Goal: Task Accomplishment & Management: Manage account settings

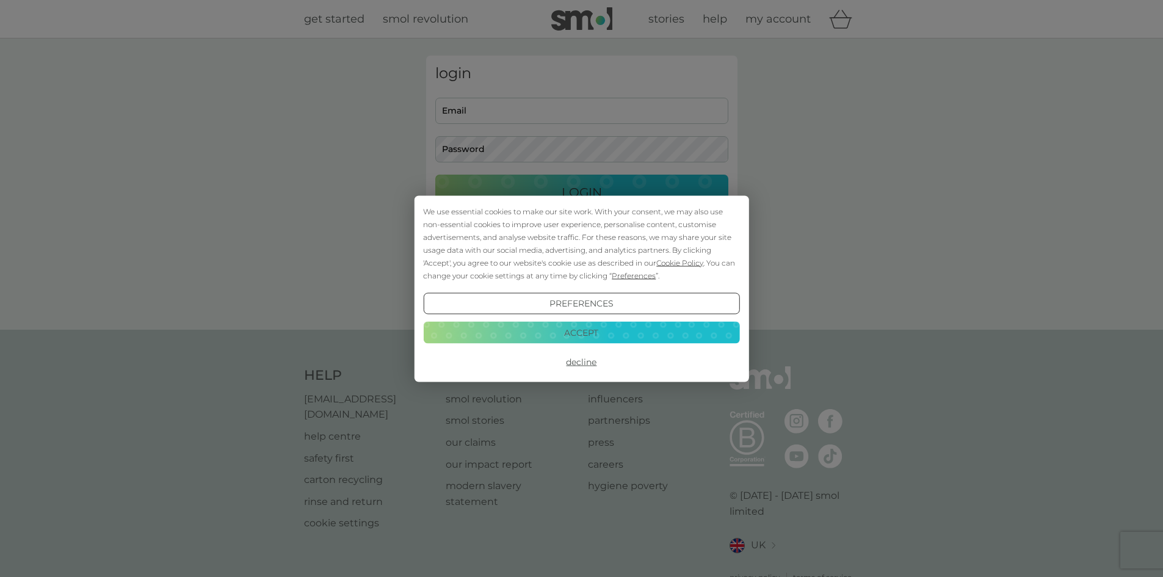
type input "Sheijalpatel@gmail.com"
click at [559, 330] on button "Accept" at bounding box center [581, 333] width 316 height 22
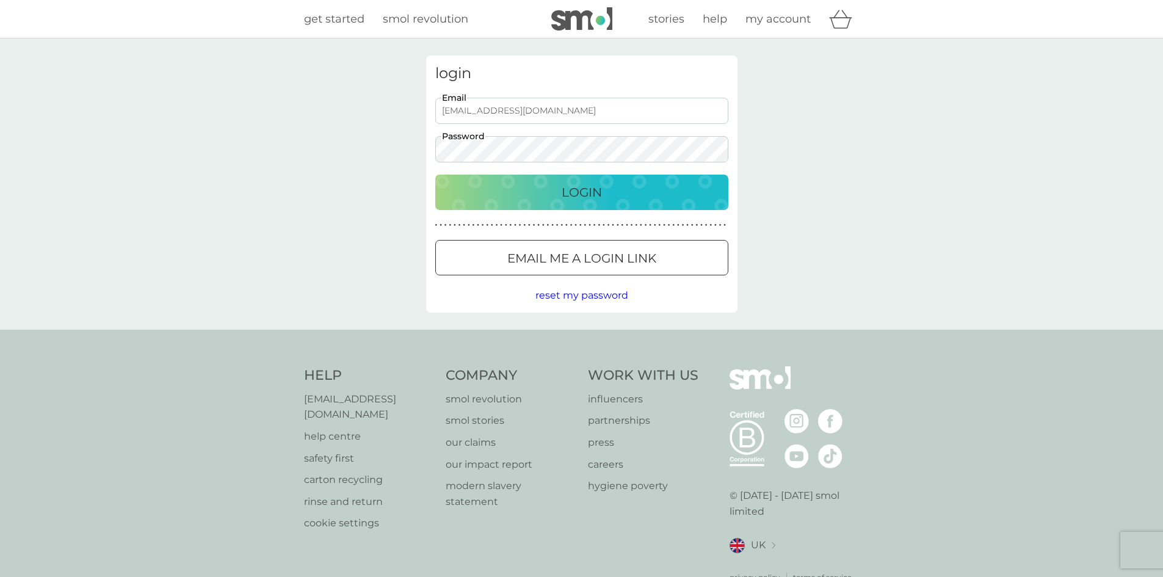
click at [553, 192] on div "Login" at bounding box center [581, 192] width 269 height 20
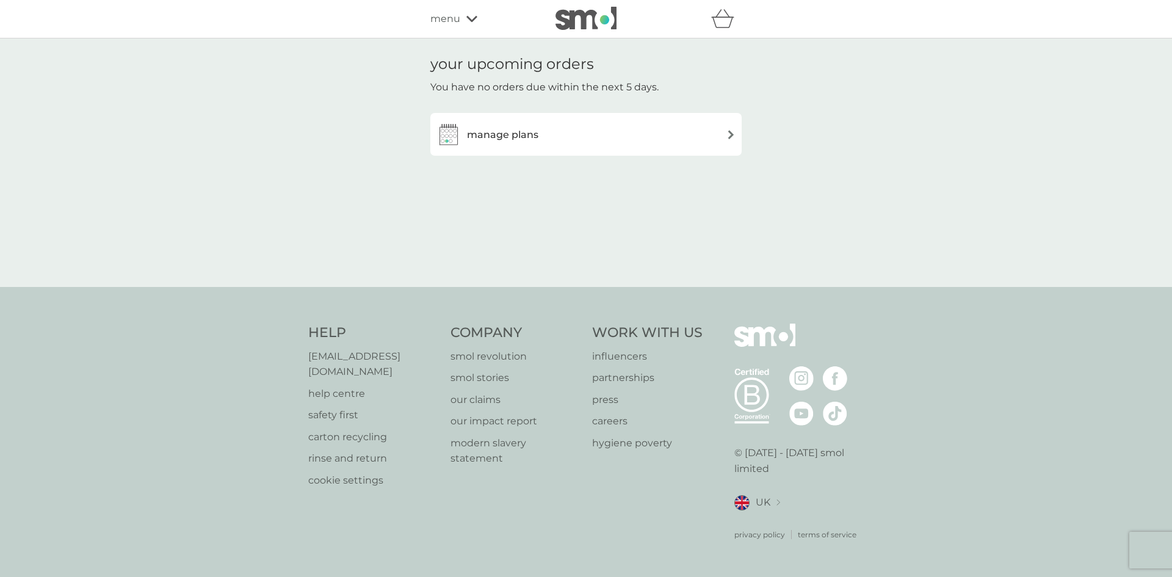
click at [542, 144] on div "manage plans" at bounding box center [585, 134] width 299 height 24
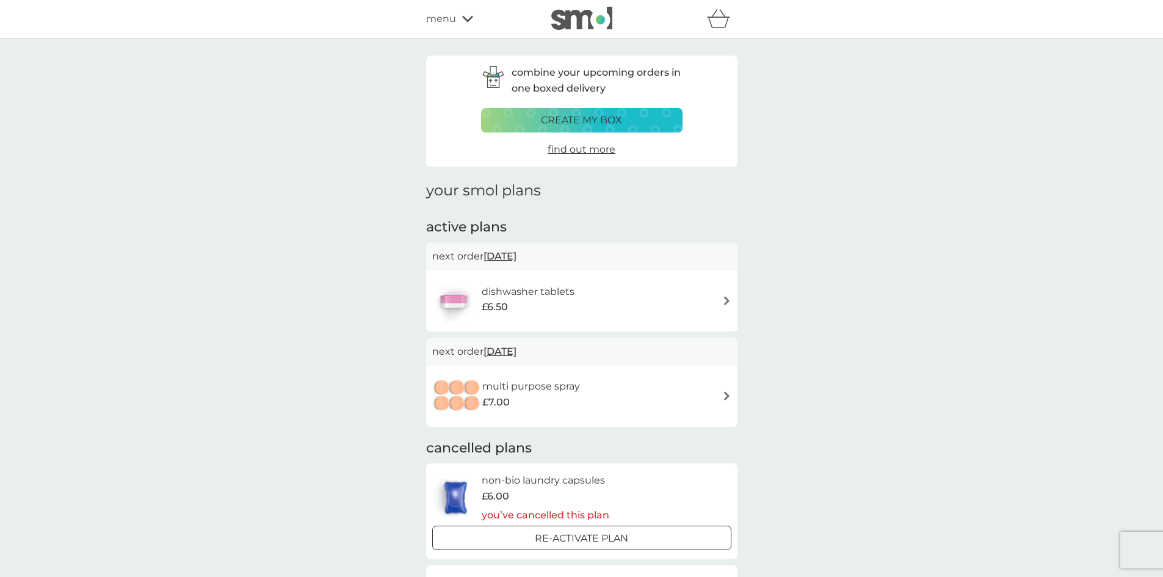
click at [525, 295] on h6 "dishwasher tablets" at bounding box center [528, 292] width 93 height 16
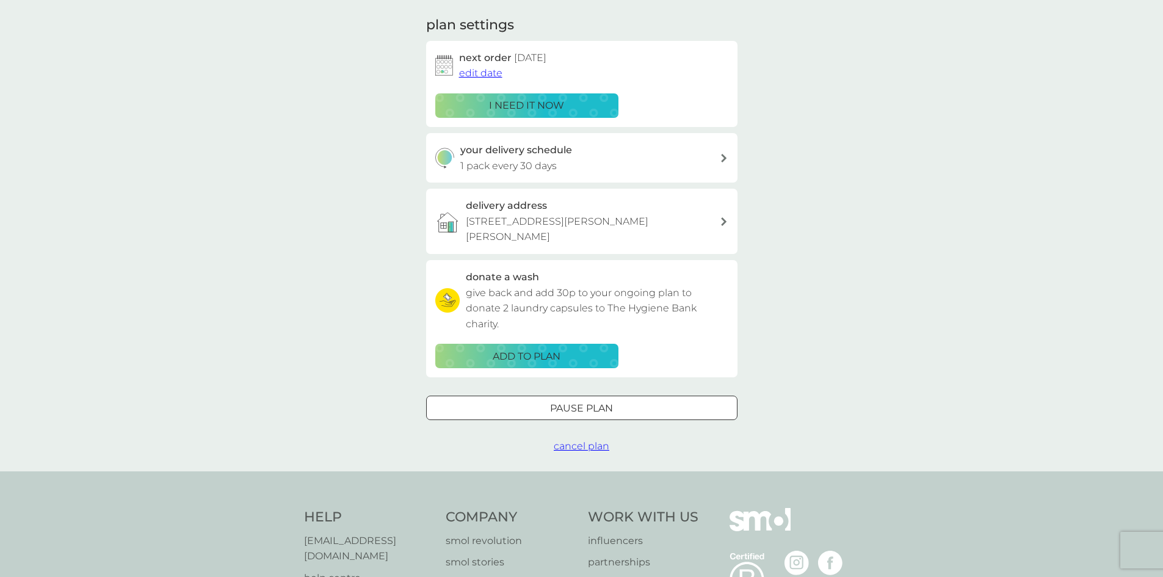
scroll to position [183, 0]
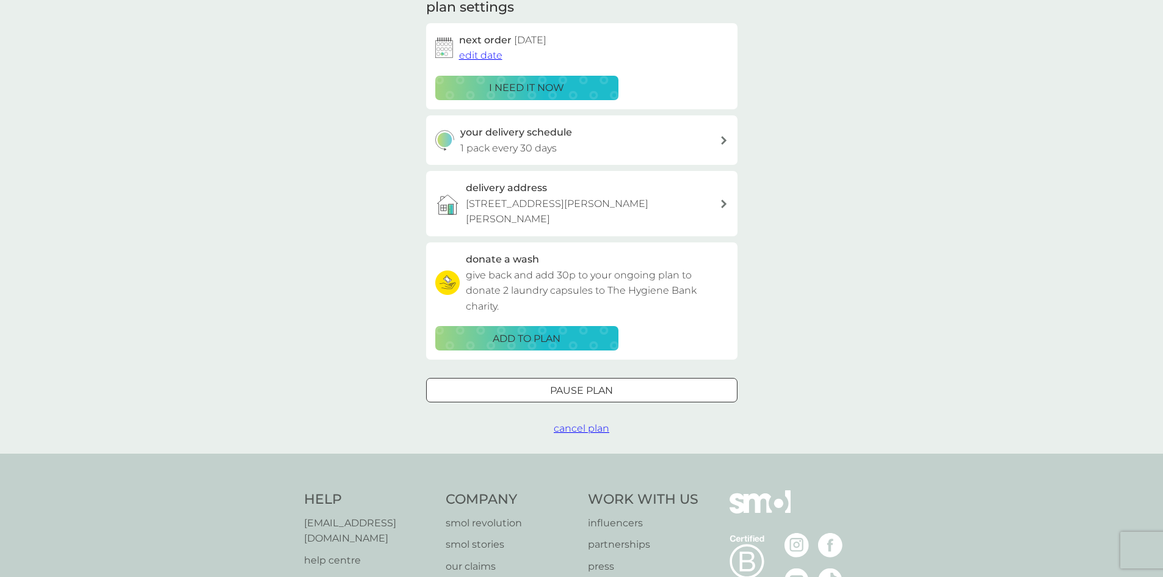
click at [547, 384] on button "Pause plan" at bounding box center [581, 390] width 311 height 24
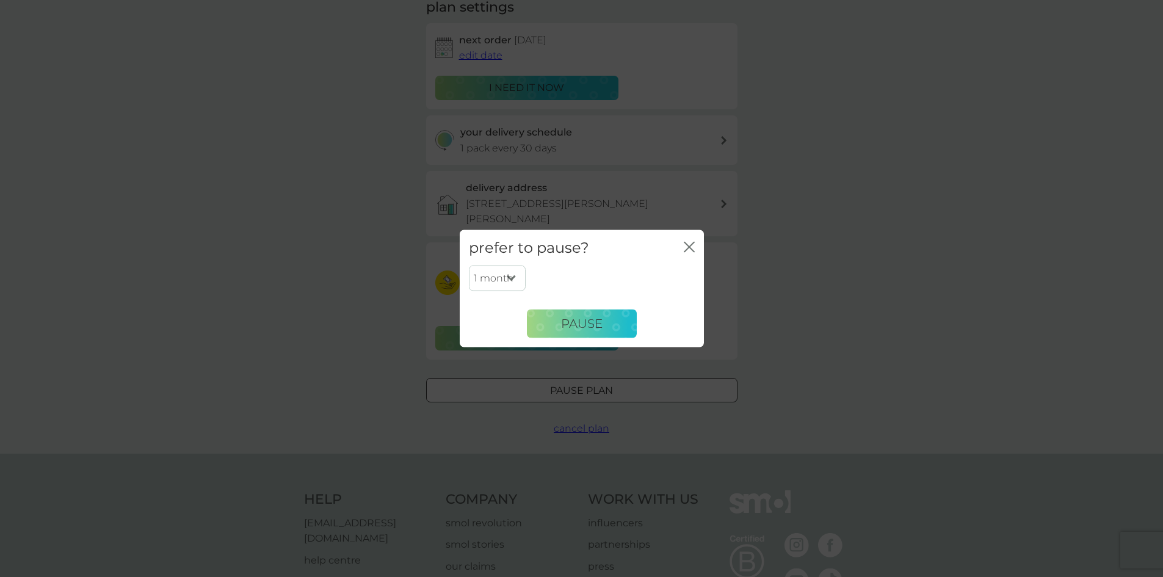
click at [693, 248] on icon "close" at bounding box center [689, 246] width 11 height 11
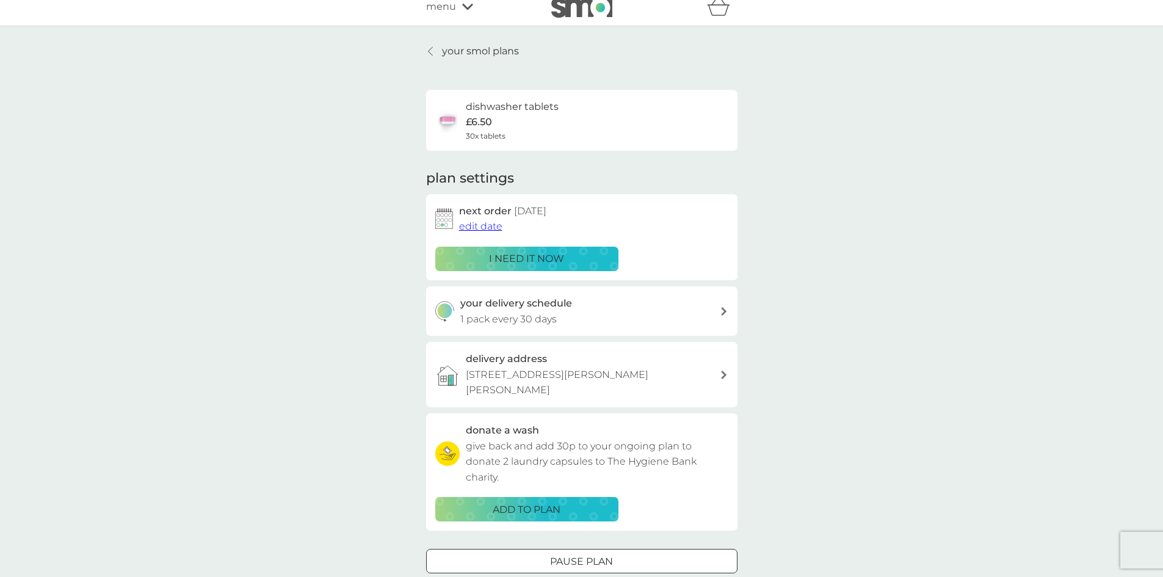
scroll to position [0, 0]
